Goal: Task Accomplishment & Management: Complete application form

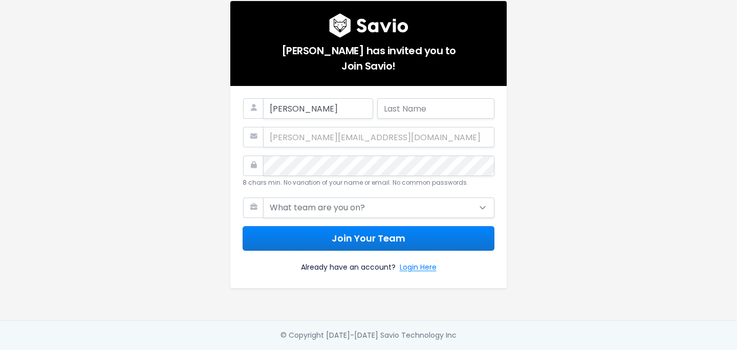
type input "Brian"
type input "Schlichting"
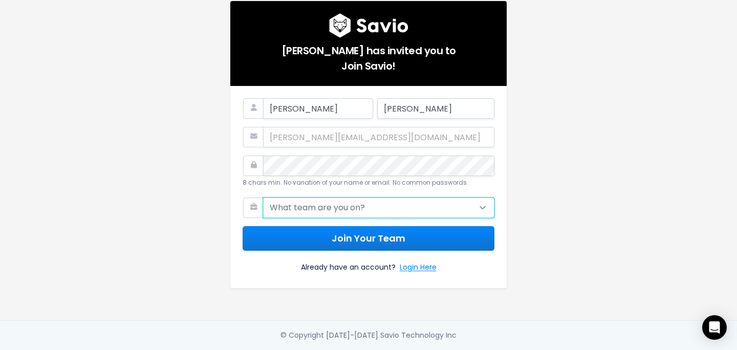
click at [388, 209] on select "What team are you on? Support Product Sales Customer Success Marketing Other" at bounding box center [378, 208] width 231 height 20
select select "PRODUCT"
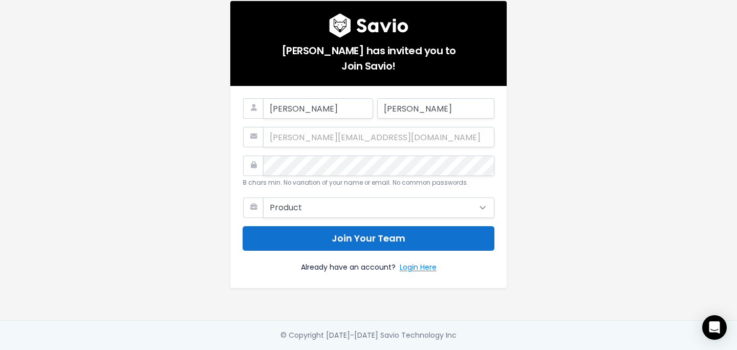
click at [337, 238] on button "Join Your Team" at bounding box center [369, 238] width 252 height 25
